Goal: Check status: Check status

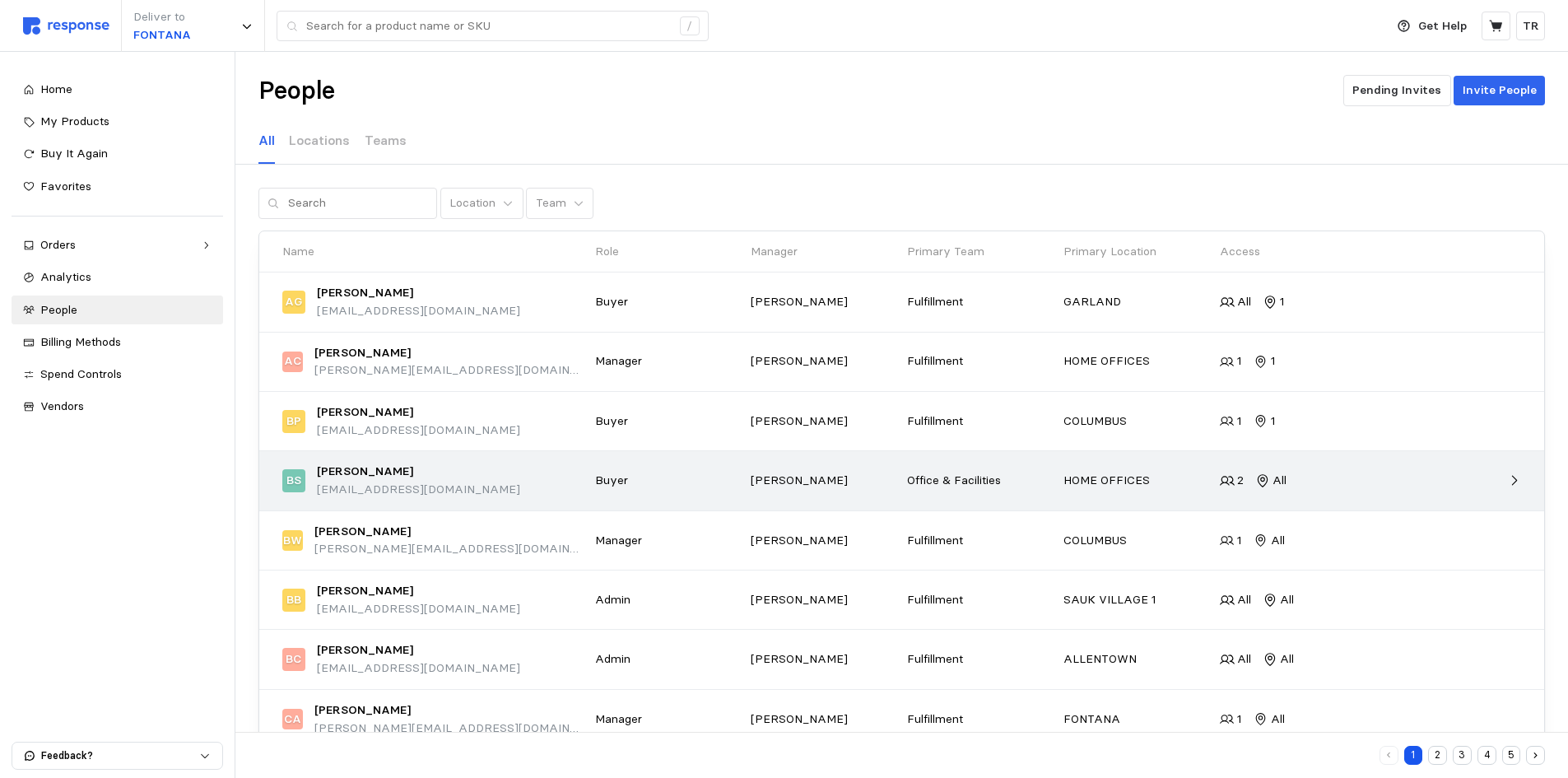
click at [1519, 480] on icon at bounding box center [1514, 481] width 15 height 15
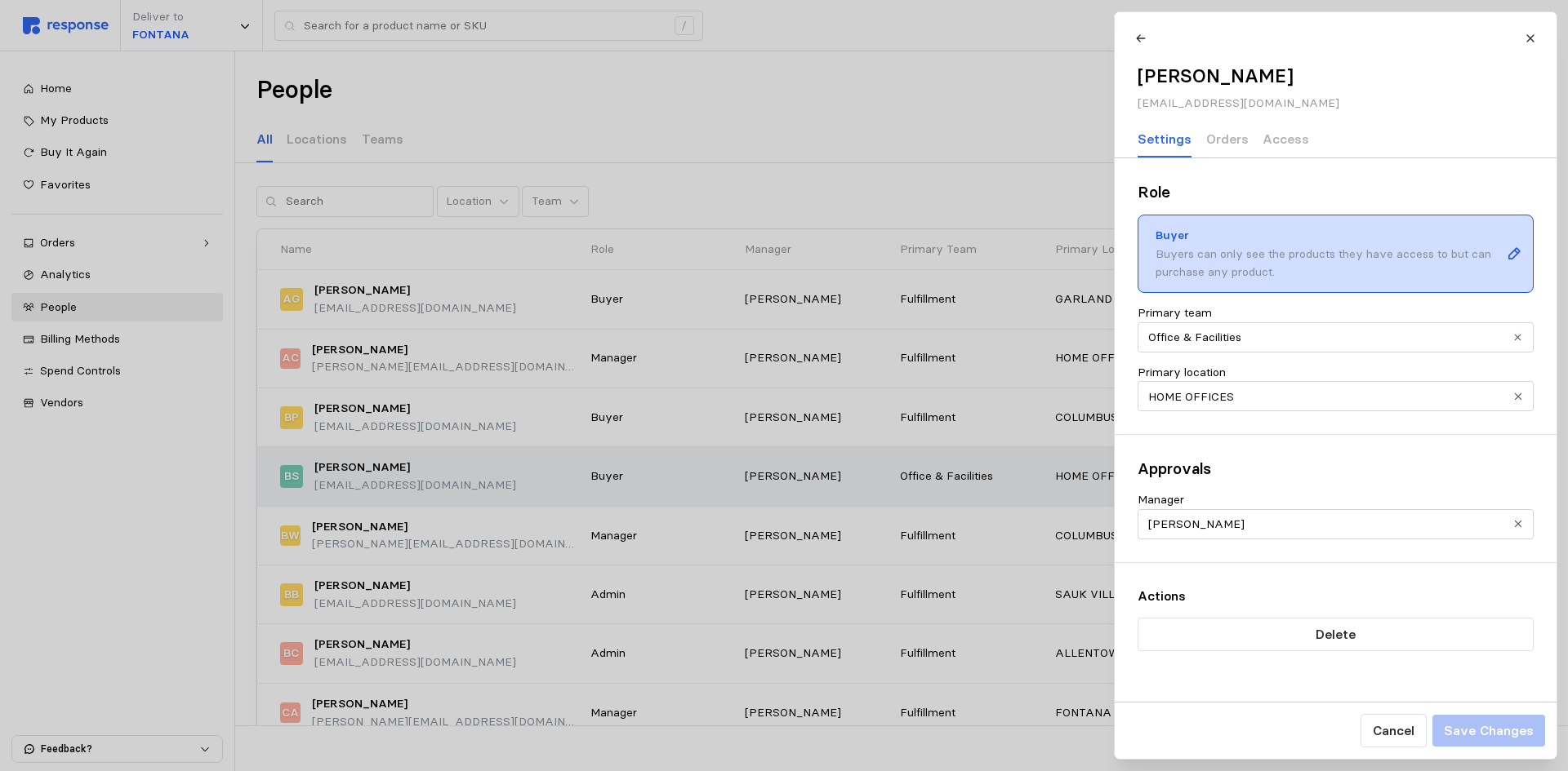
click at [1512, 255] on icon at bounding box center [1514, 253] width 15 height 15
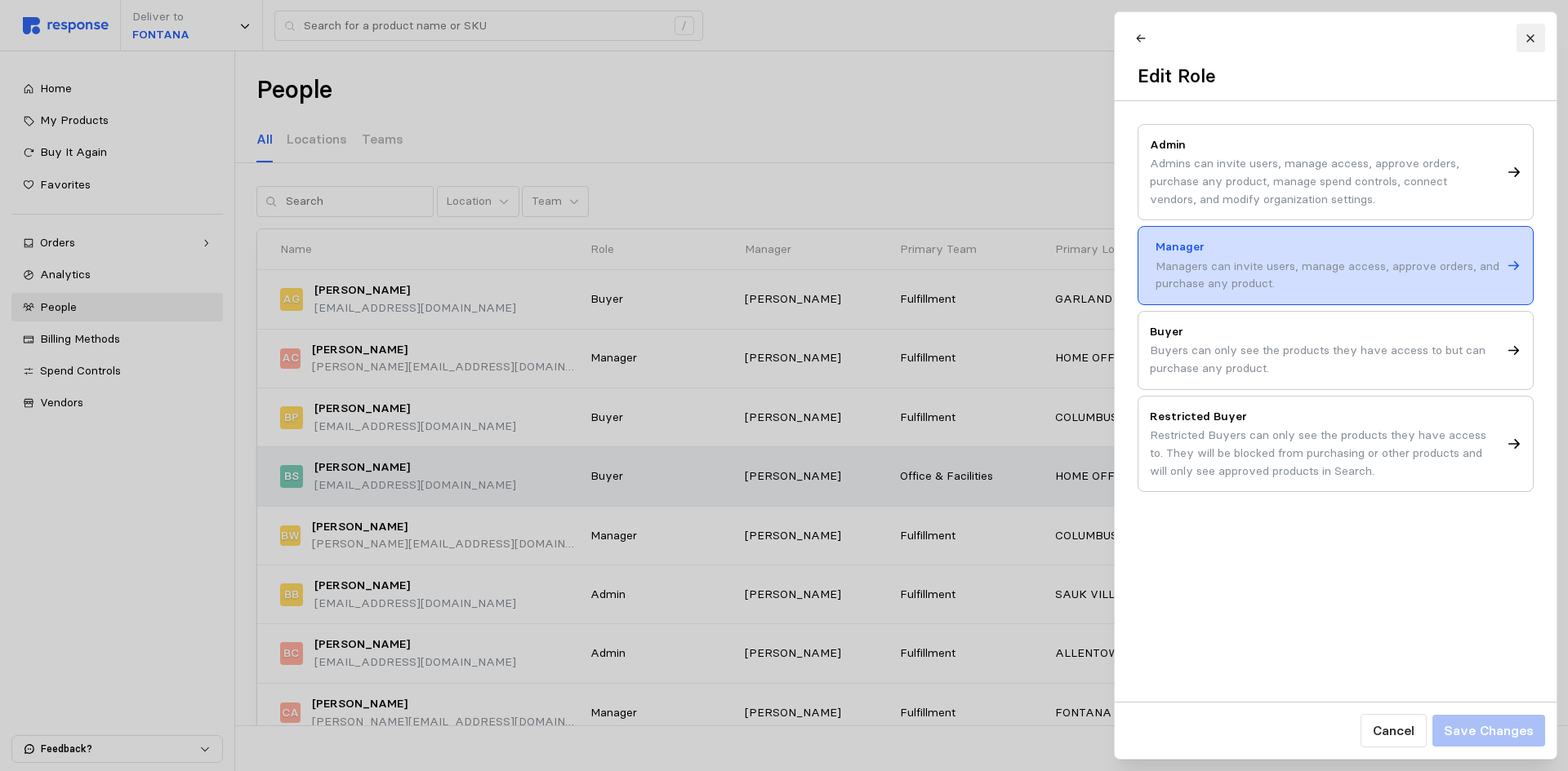
click at [1527, 34] on icon at bounding box center [1531, 38] width 12 height 12
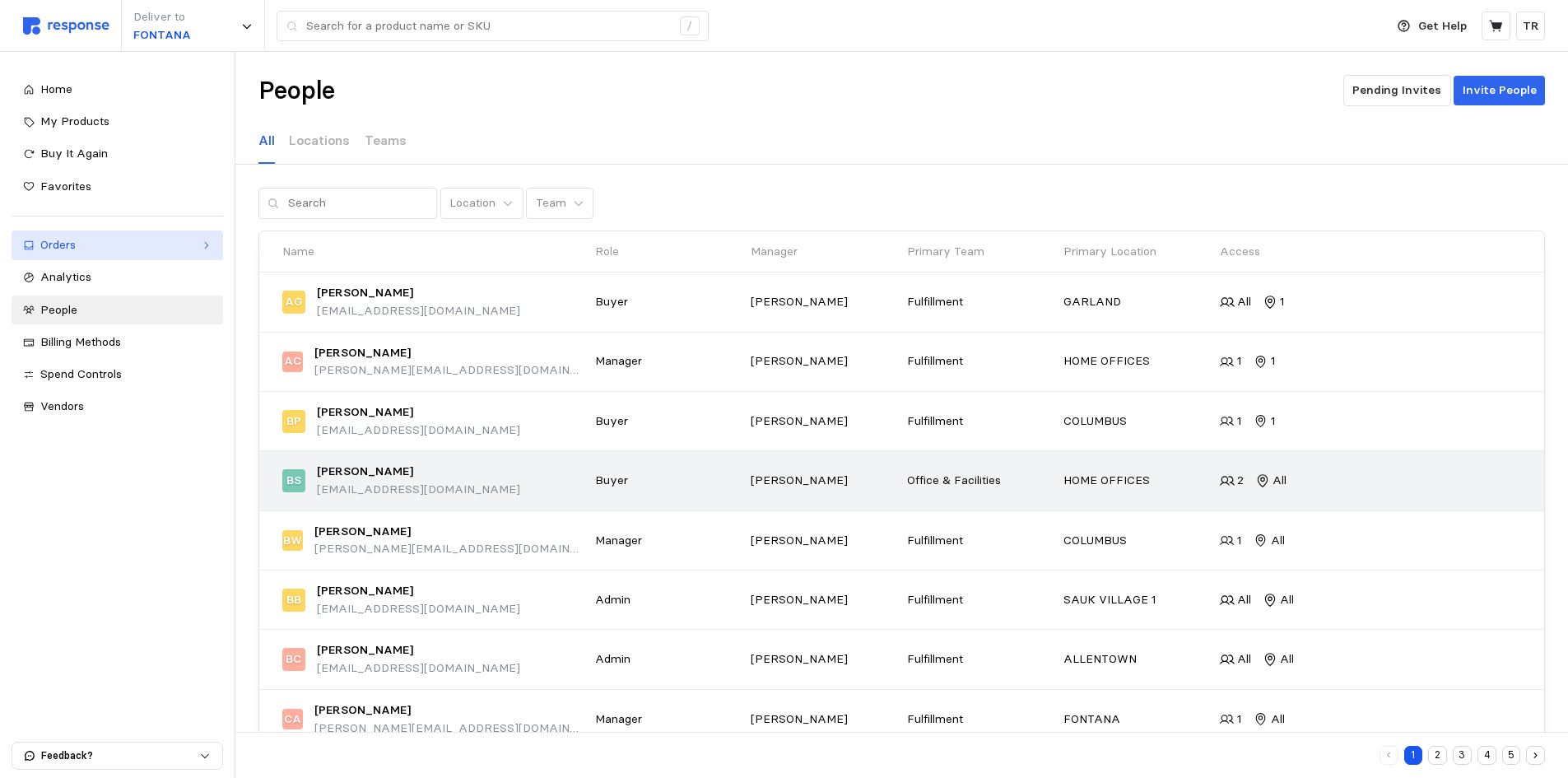
click at [80, 252] on div "Orders" at bounding box center [117, 246] width 154 height 18
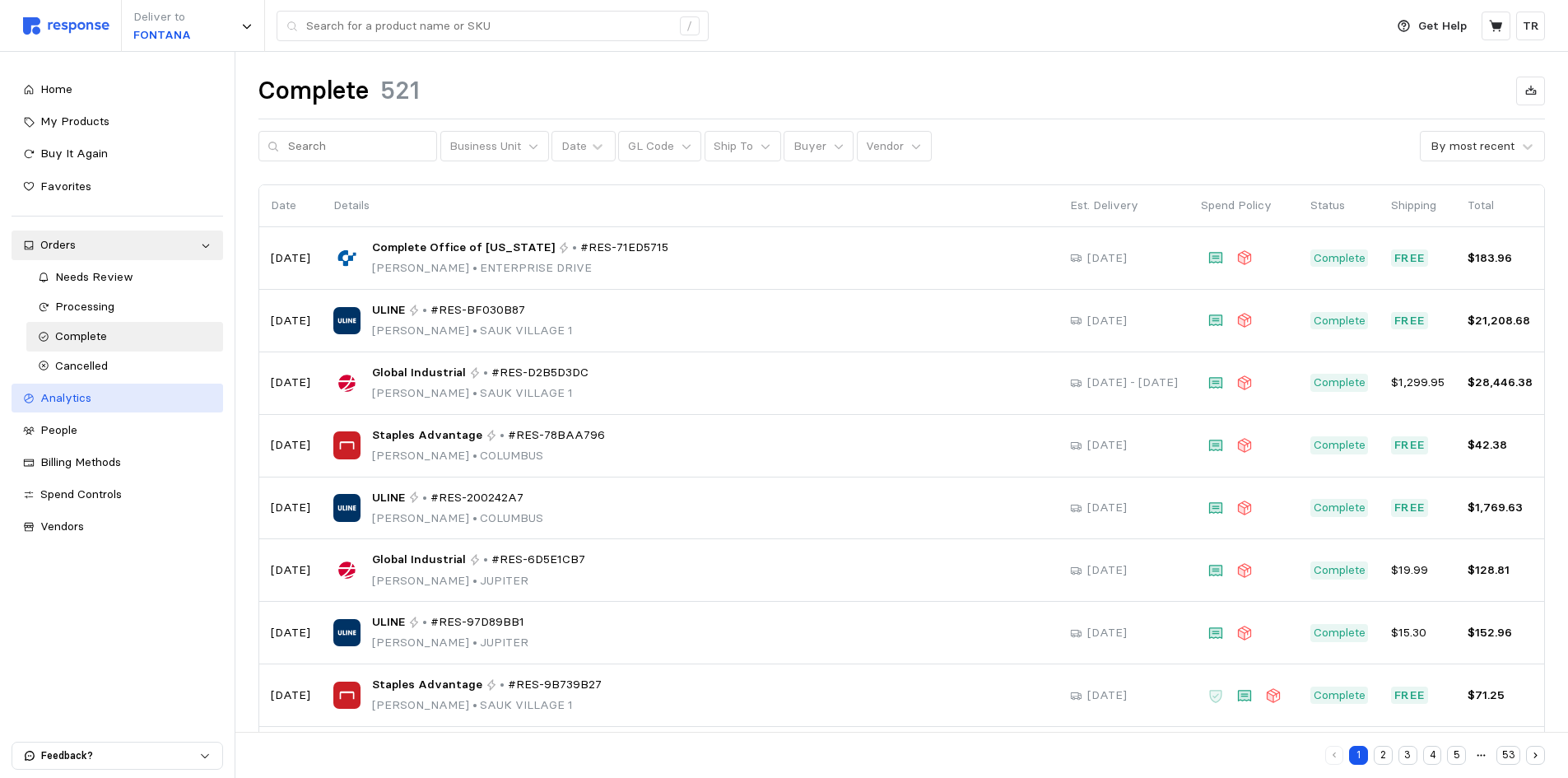
click at [91, 398] on div "Analytics" at bounding box center [126, 399] width 171 height 18
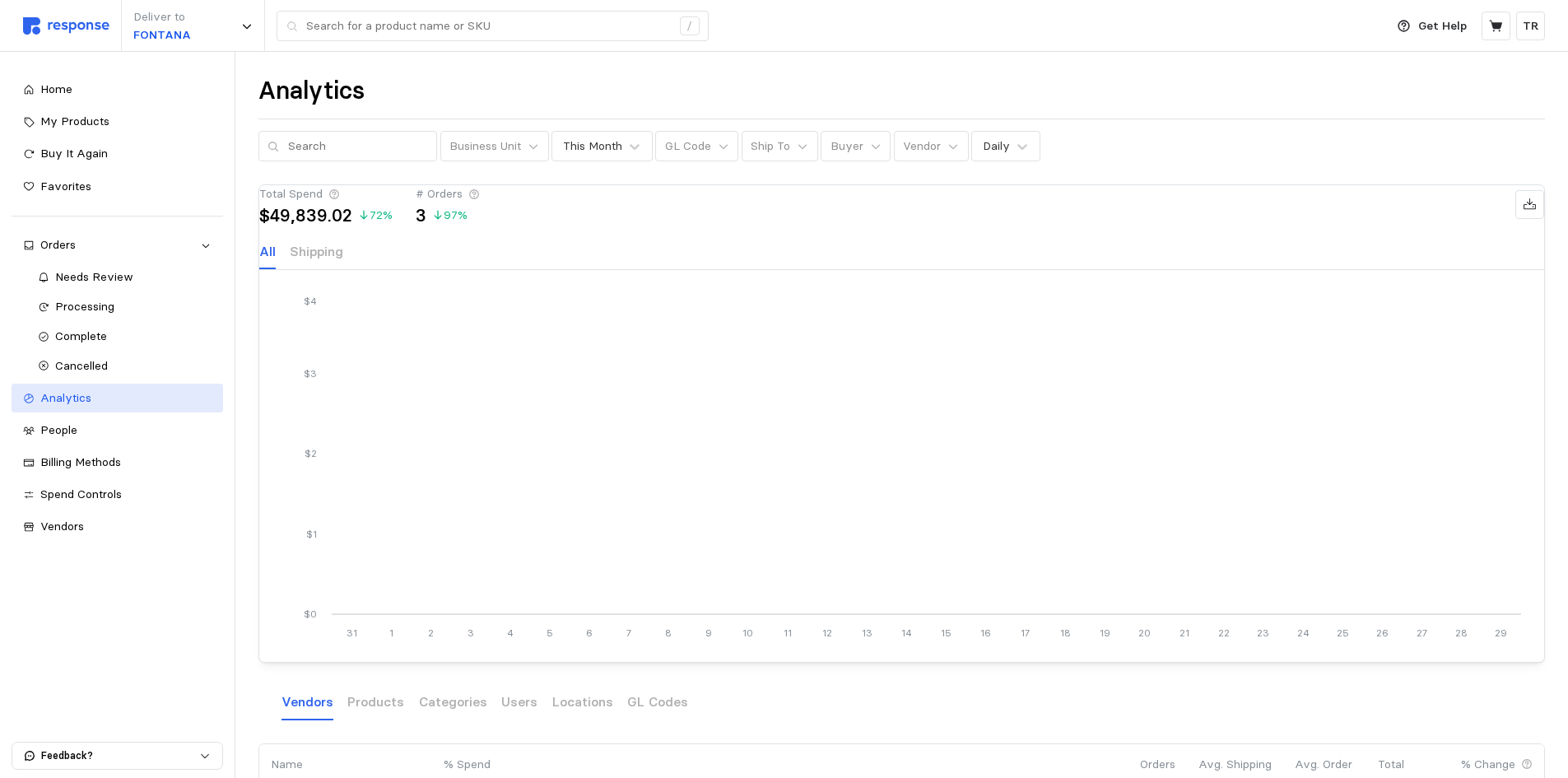
click at [92, 397] on div "Analytics" at bounding box center [126, 399] width 171 height 18
click at [75, 96] on div "Home" at bounding box center [126, 90] width 171 height 18
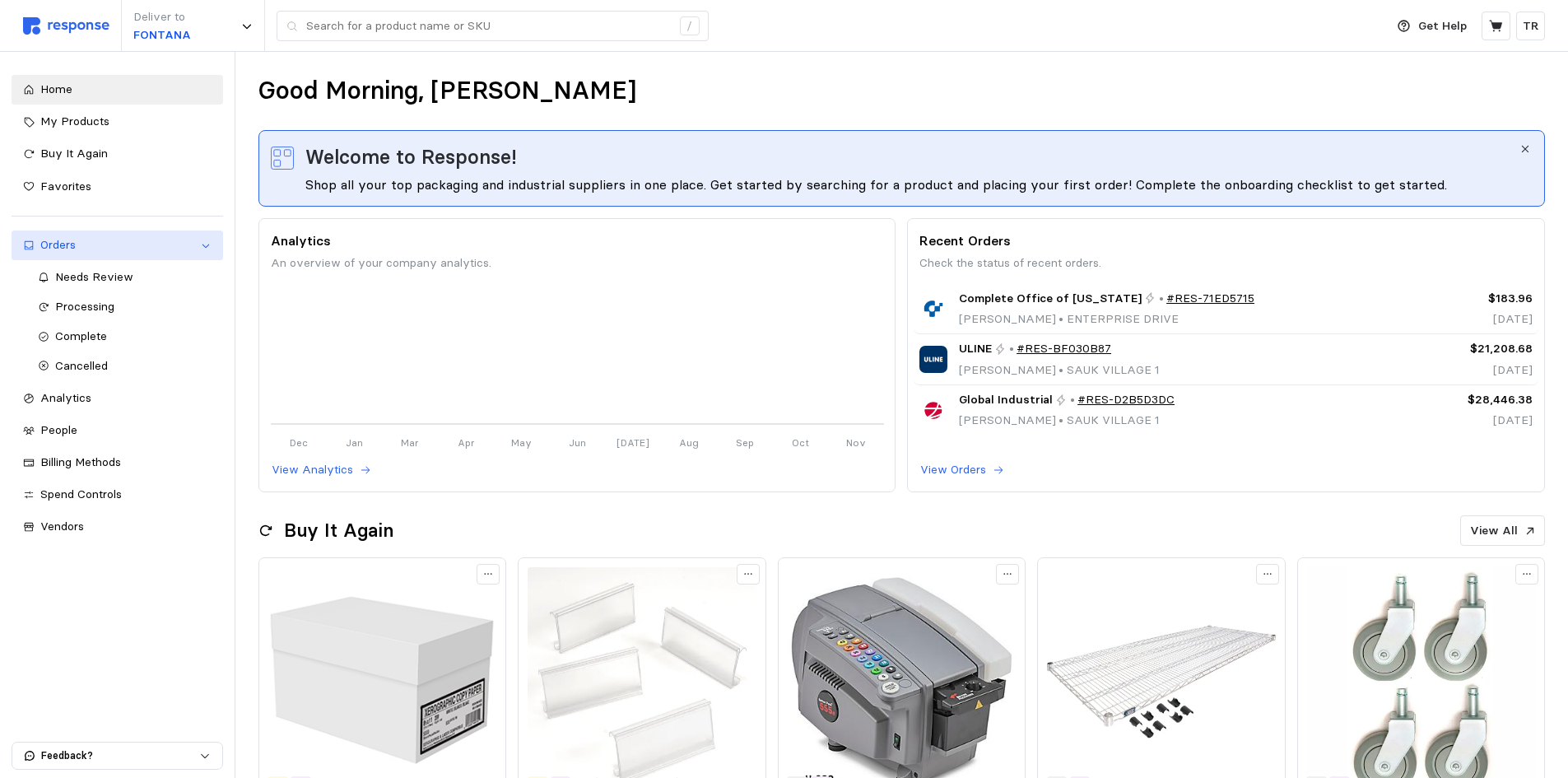
click at [70, 241] on div "Orders" at bounding box center [117, 246] width 154 height 18
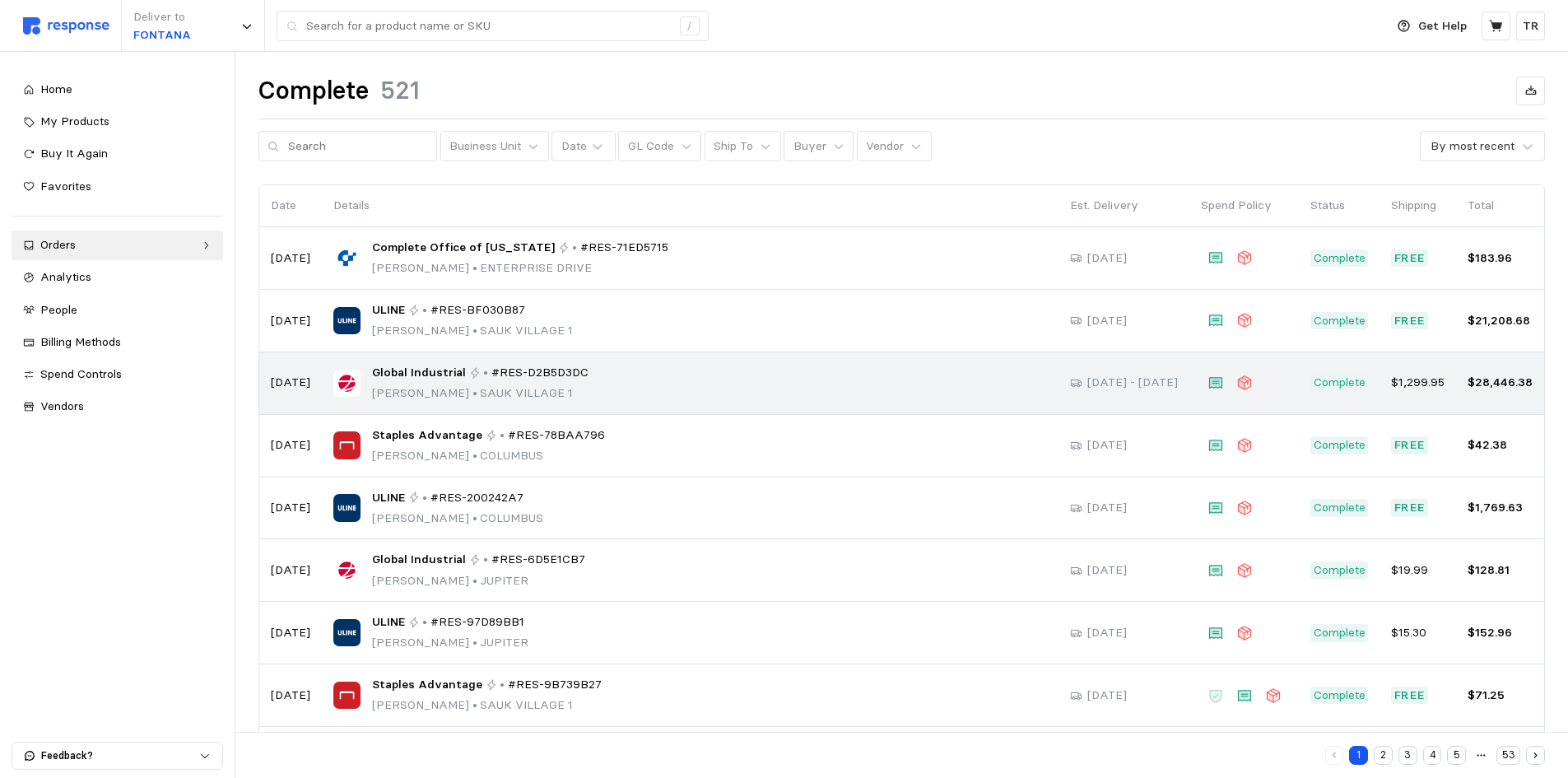
click at [706, 379] on div "Global Industrial • #RES-D2B5D3DC [PERSON_NAME][GEOGRAPHIC_DATA] 1" at bounding box center [690, 383] width 714 height 39
